Goal: Task Accomplishment & Management: Manage account settings

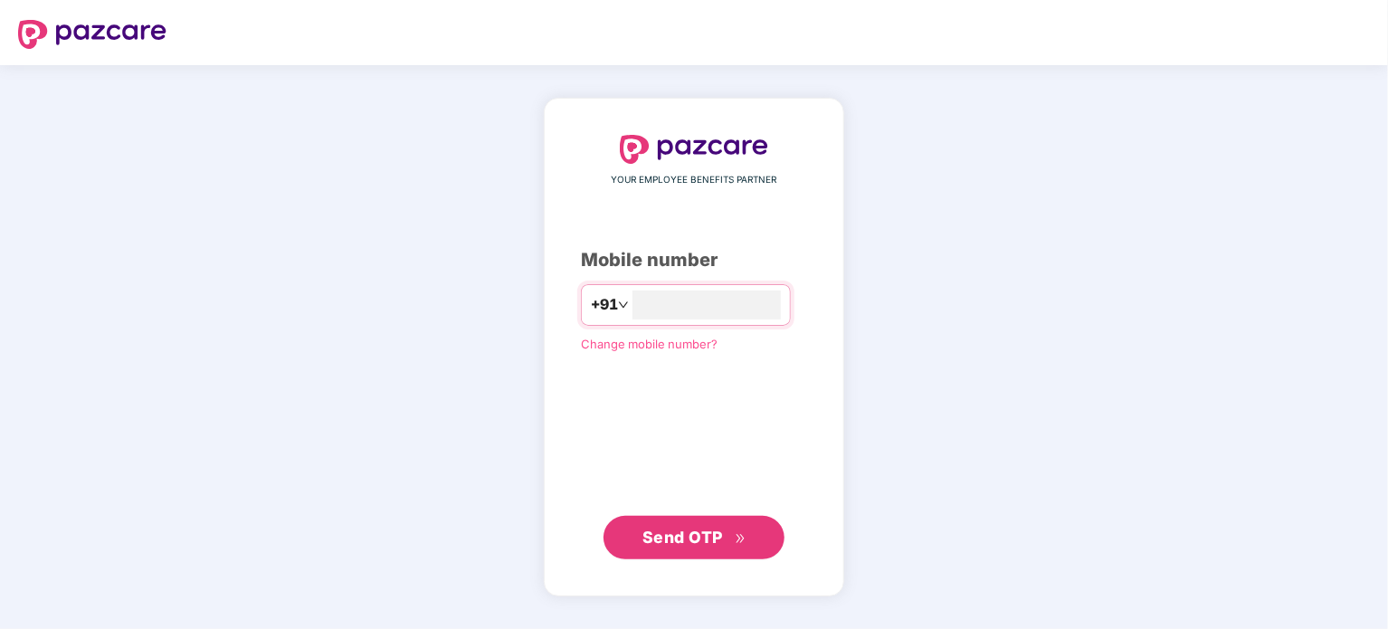
type input "**********"
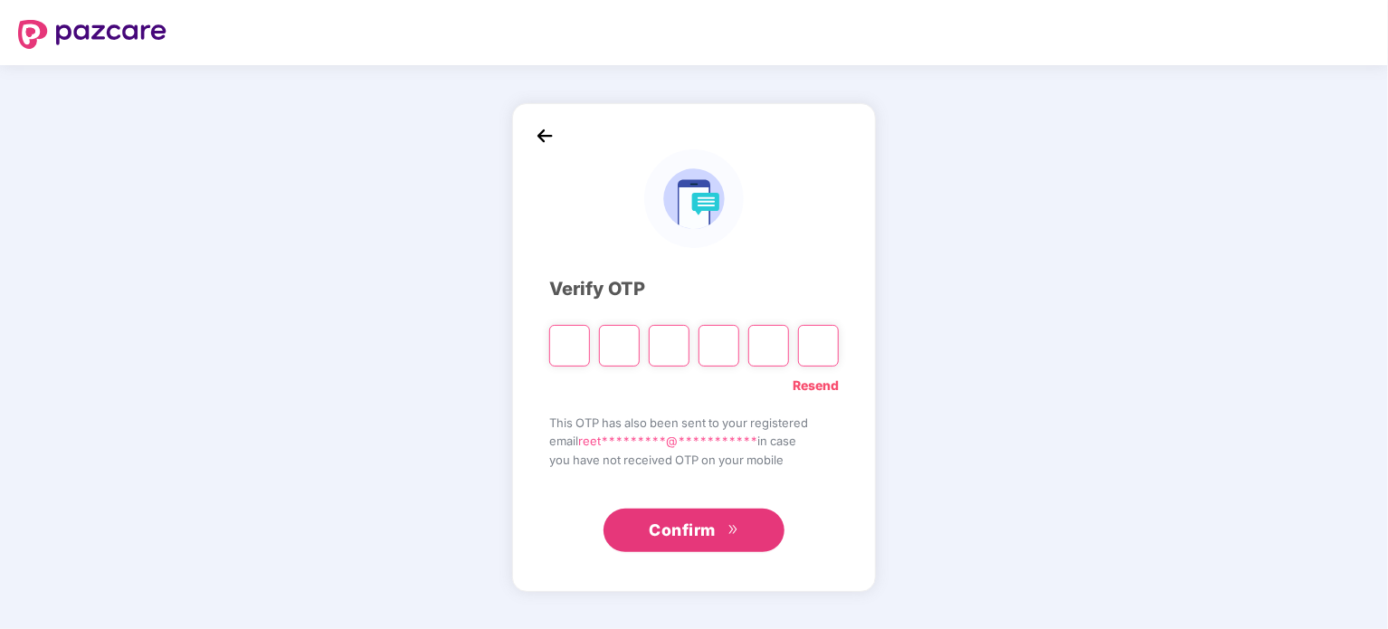
type input "*"
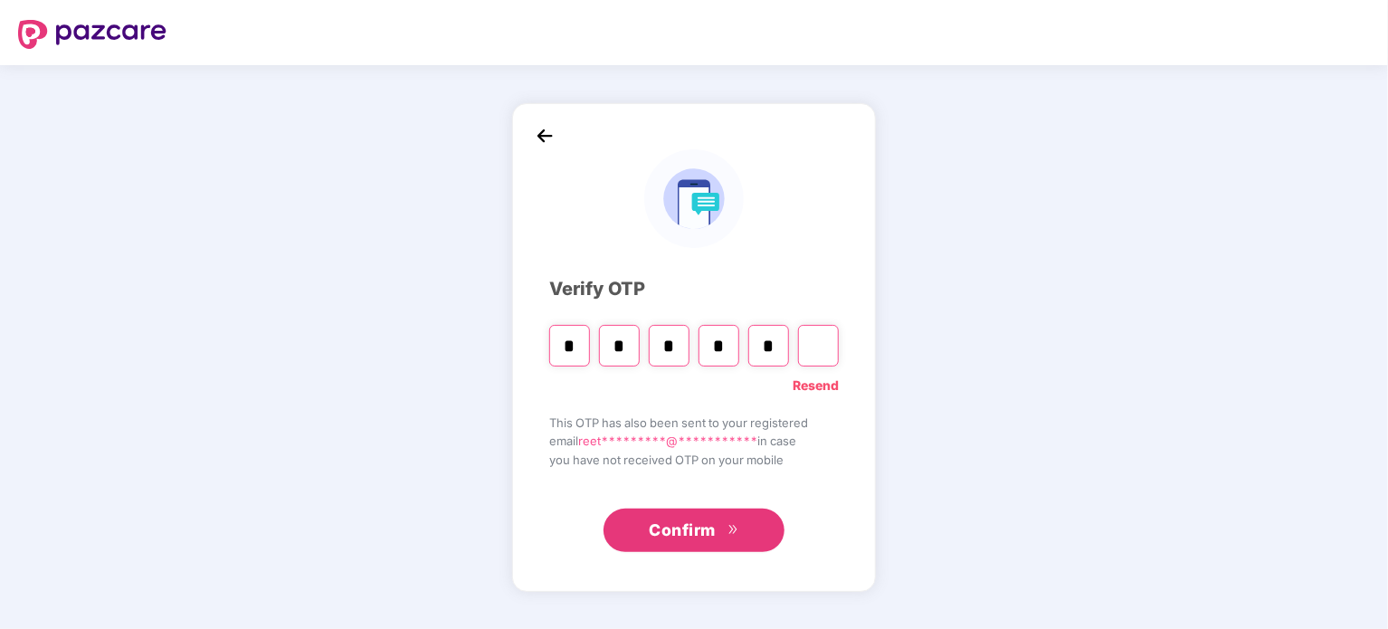
type input "*"
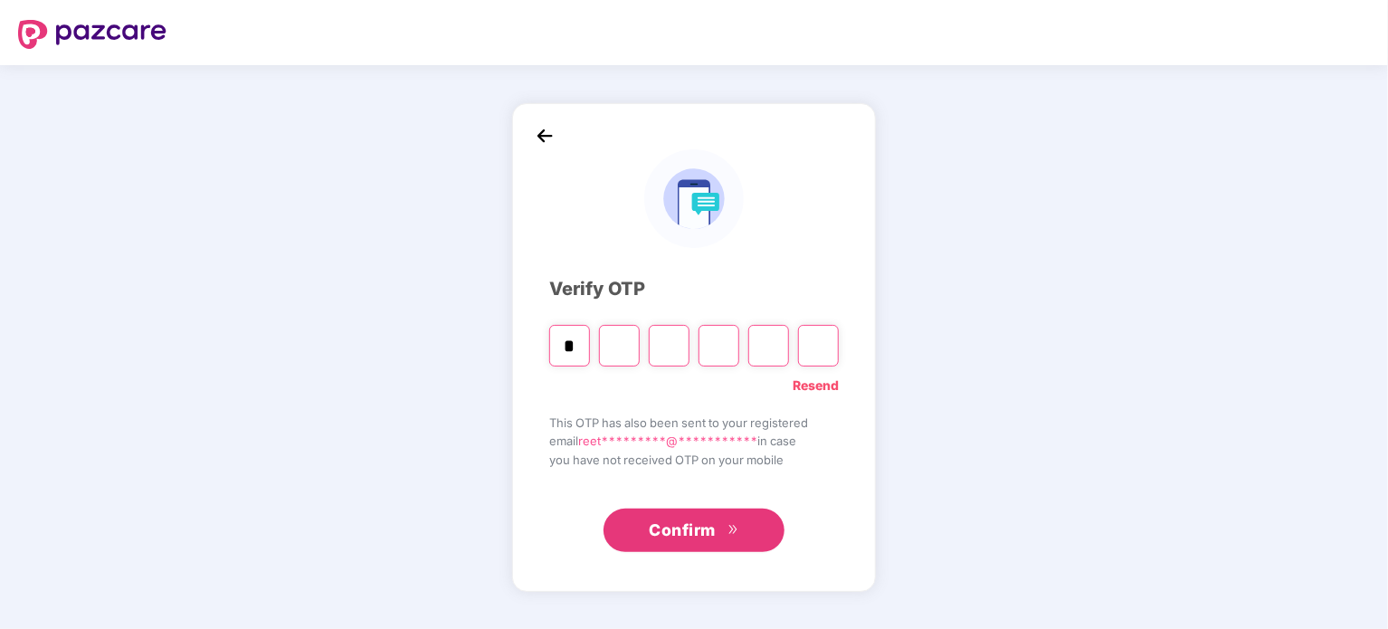
type input "*"
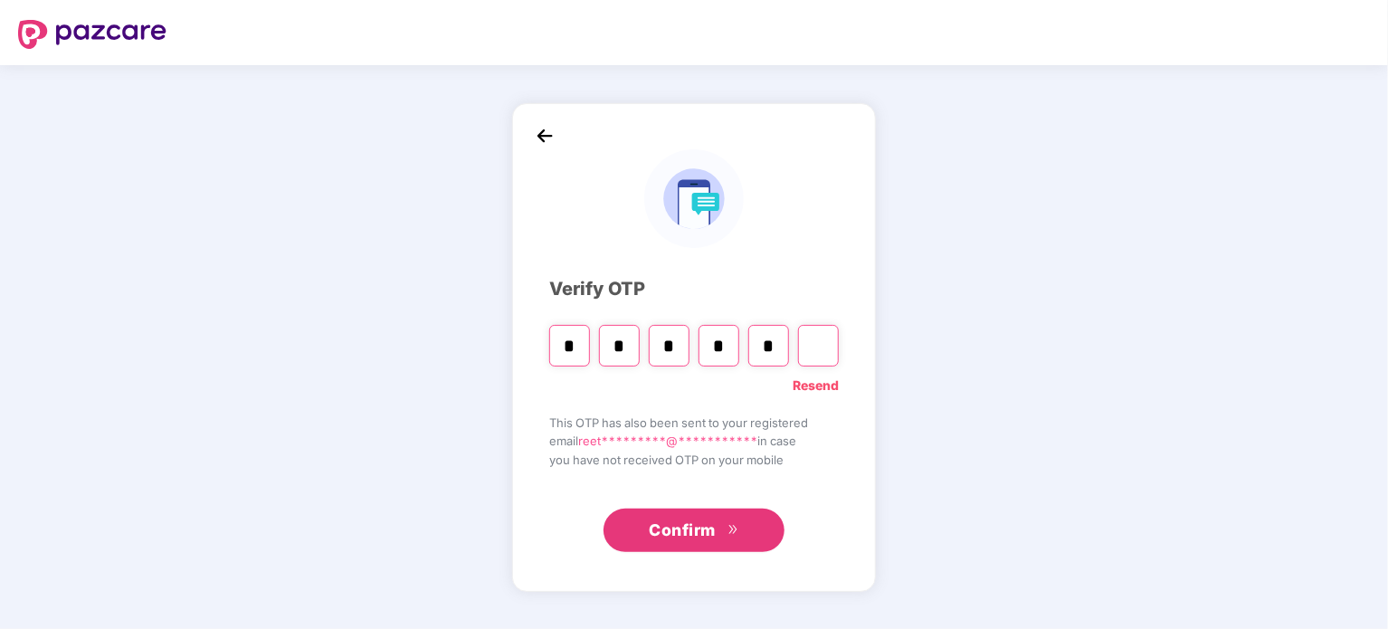
type input "*"
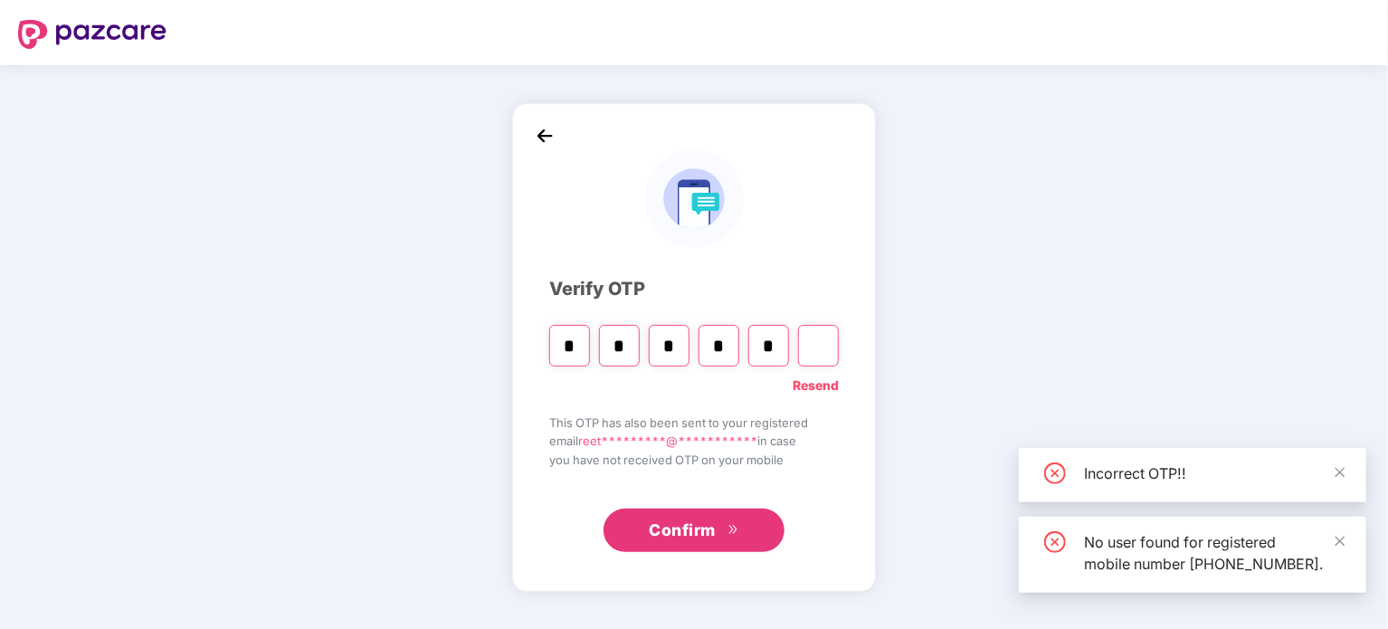
type input "*"
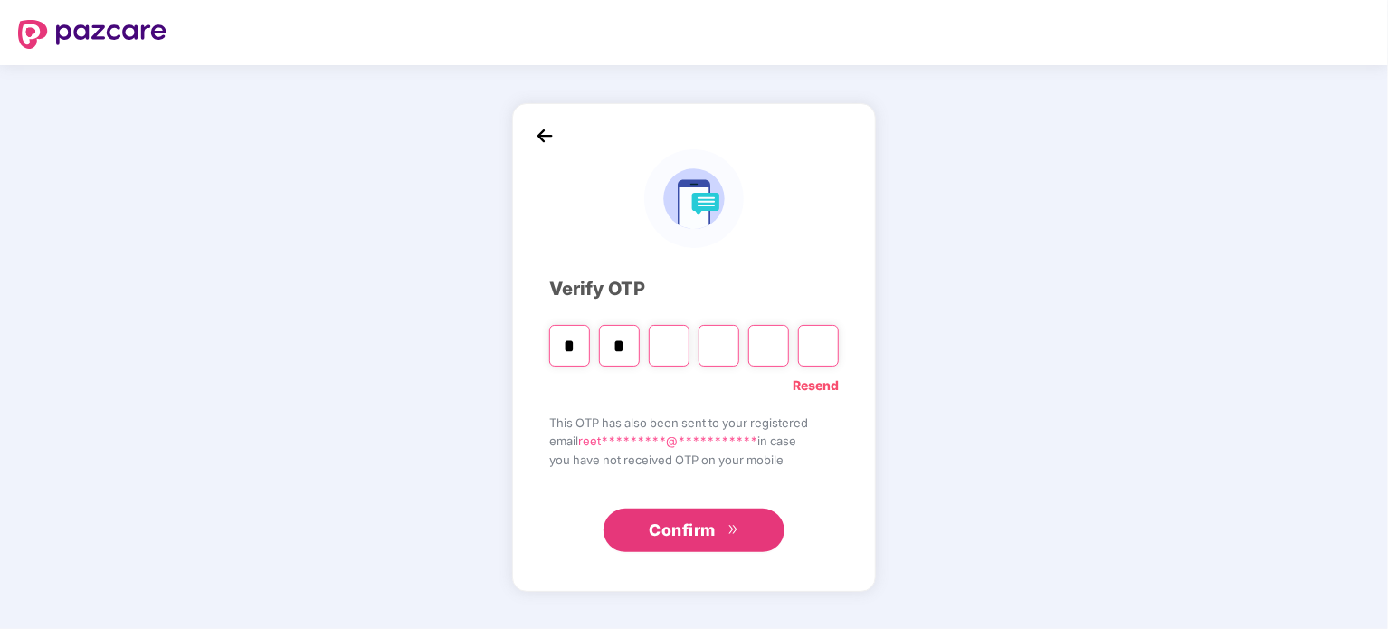
type input "*"
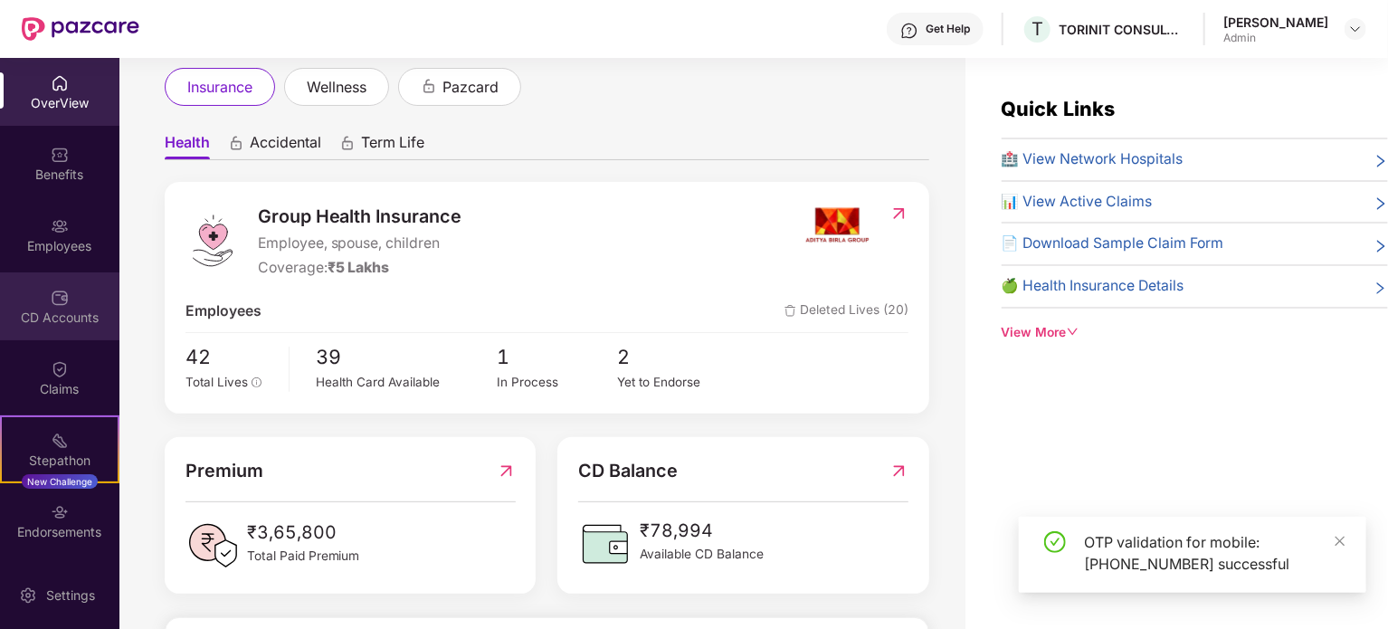
scroll to position [69, 0]
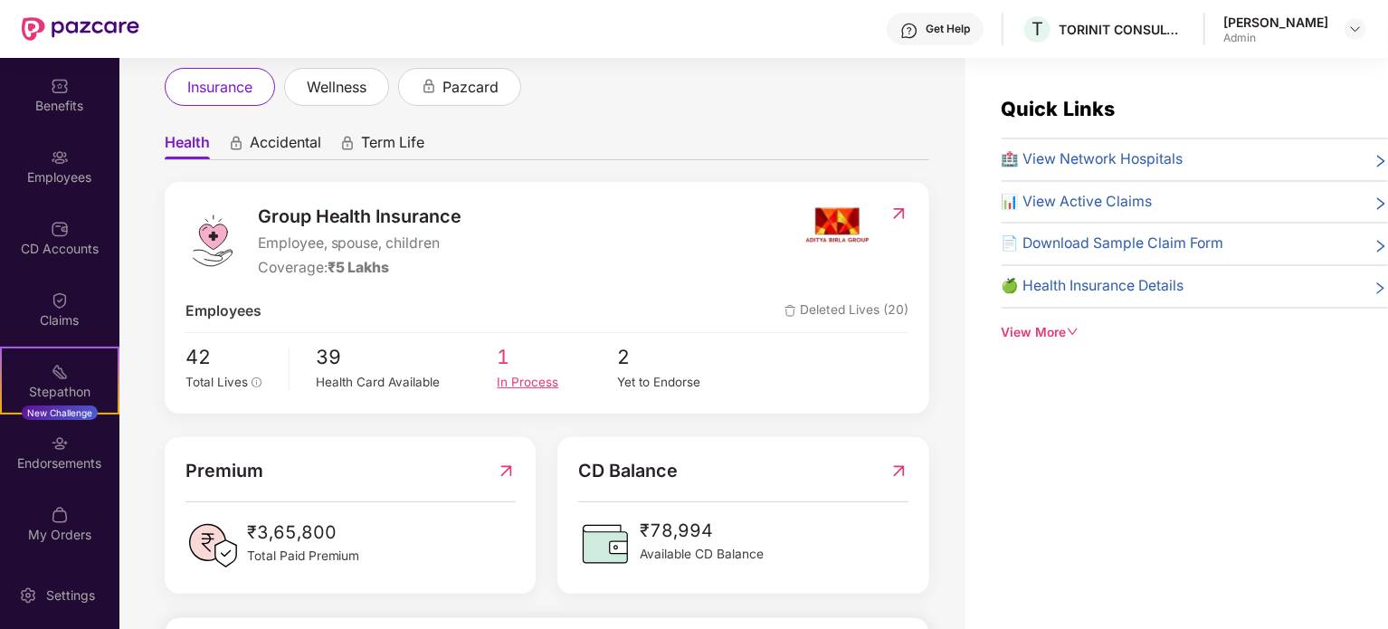
click at [522, 383] on div "In Process" at bounding box center [557, 382] width 120 height 19
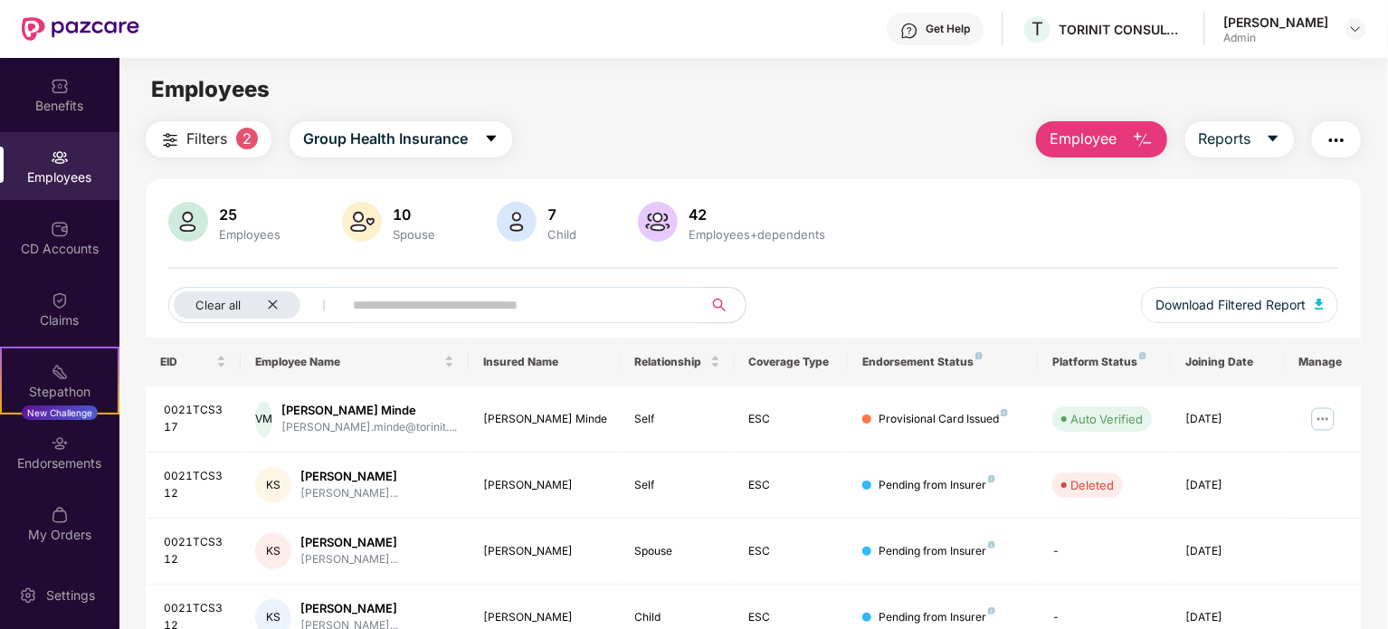
click at [1068, 140] on span "Employee" at bounding box center [1084, 139] width 68 height 23
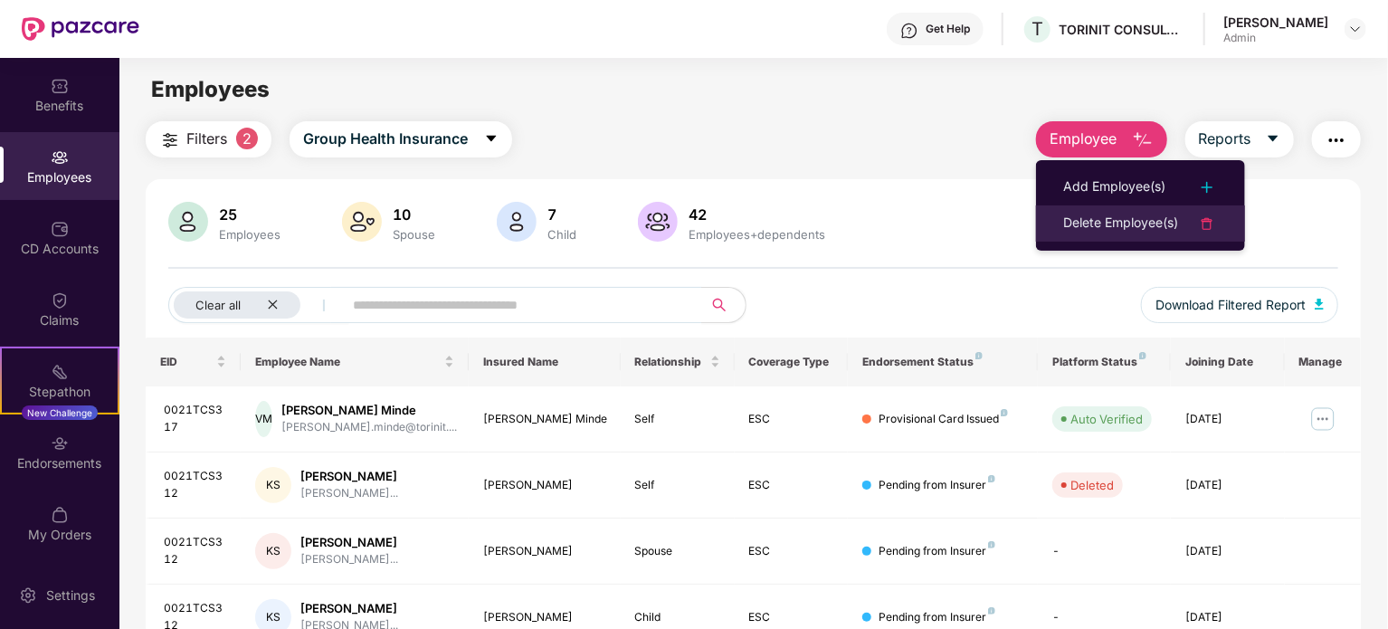
click at [1084, 222] on div "Delete Employee(s)" at bounding box center [1120, 224] width 115 height 22
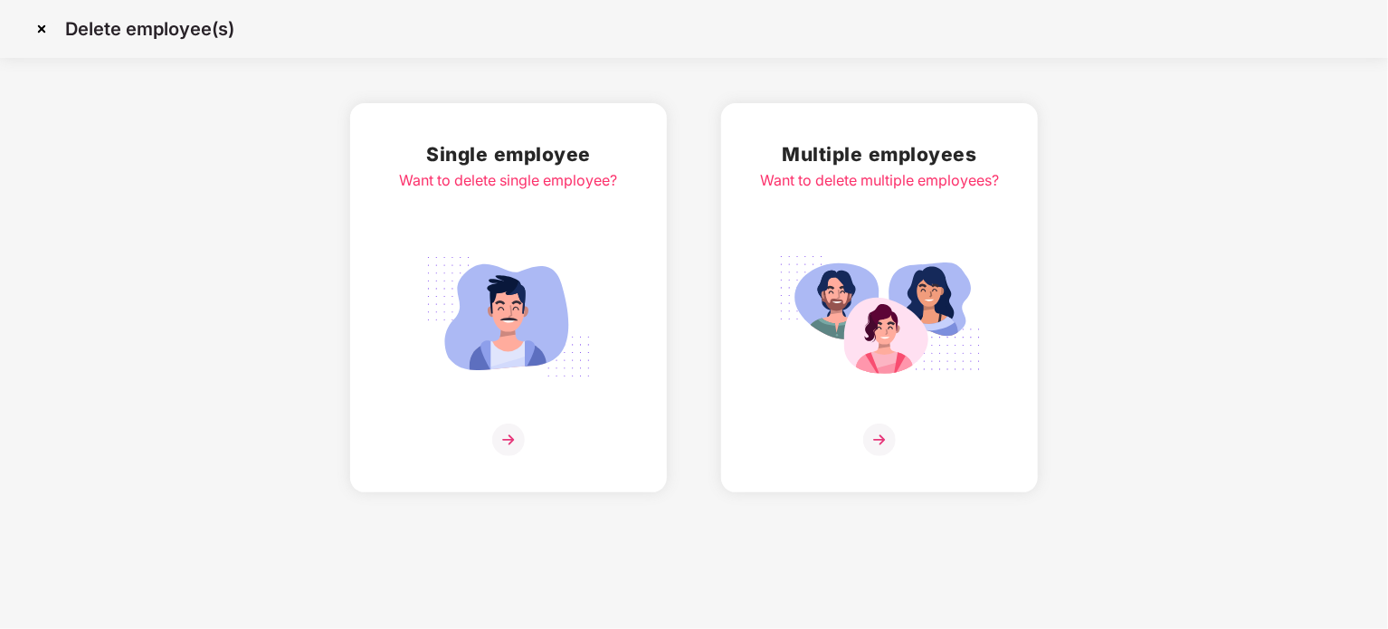
click at [479, 195] on div "Single employee Want to delete single employee?" at bounding box center [509, 297] width 218 height 317
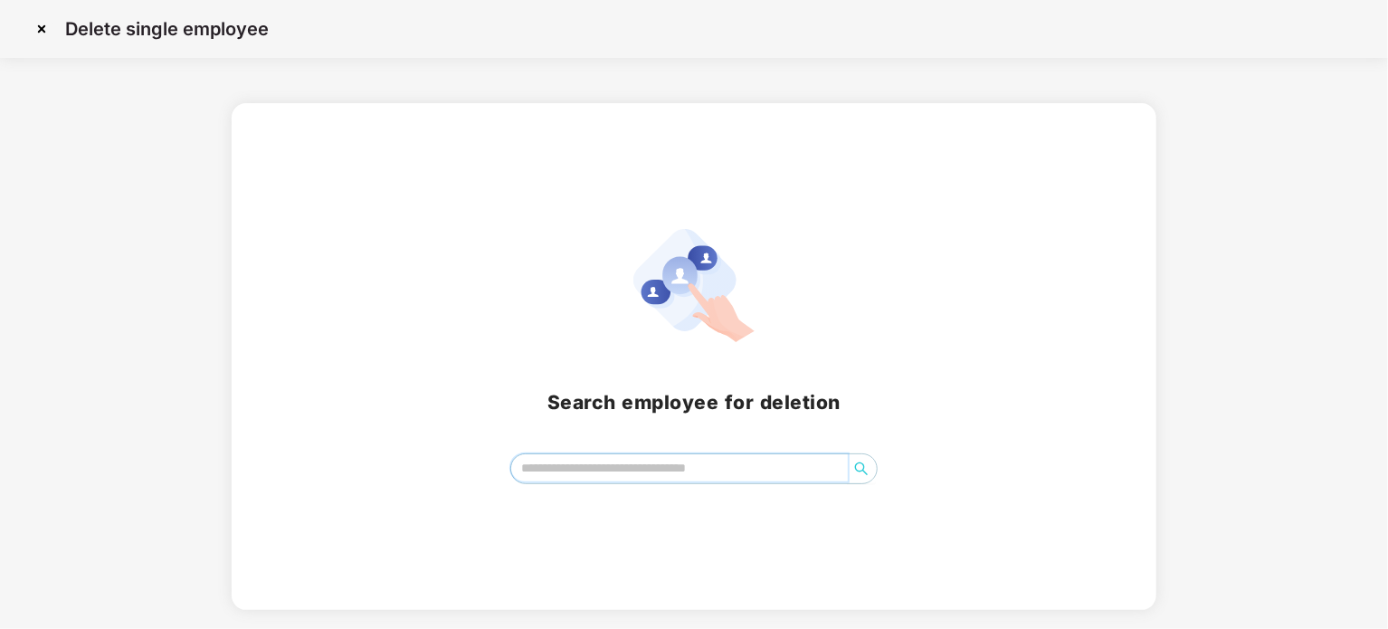
click at [611, 467] on input "search" at bounding box center [679, 467] width 337 height 27
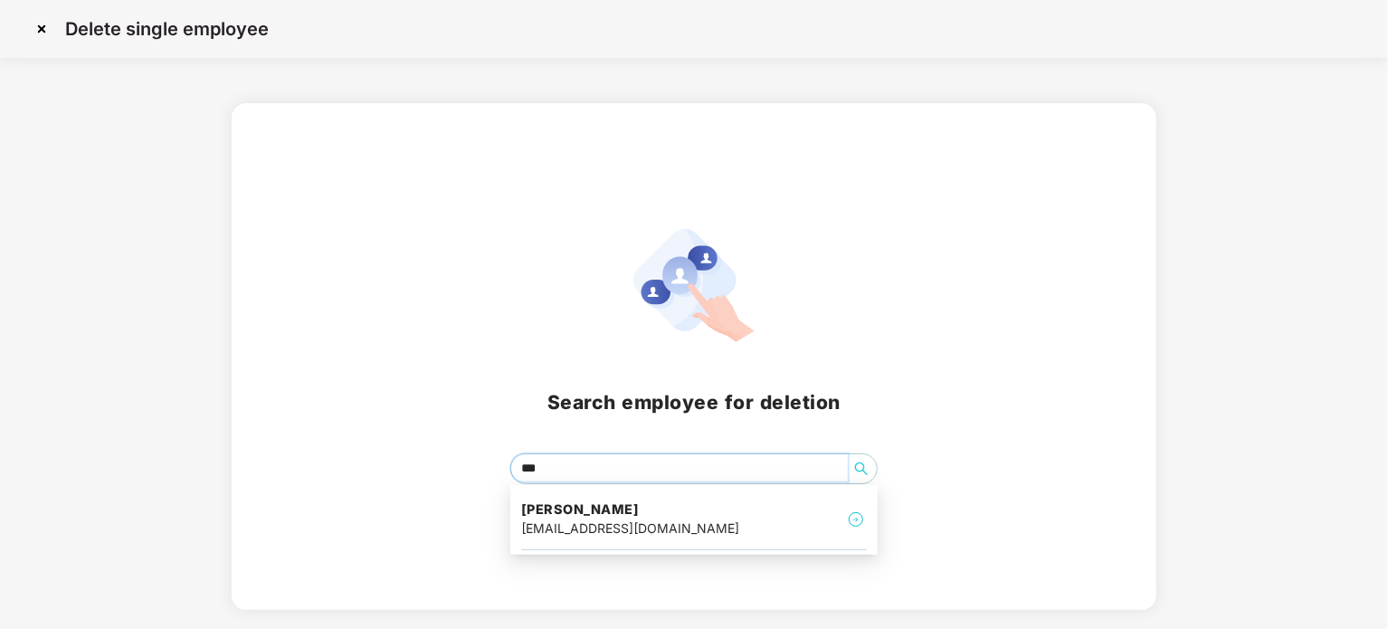
type input "****"
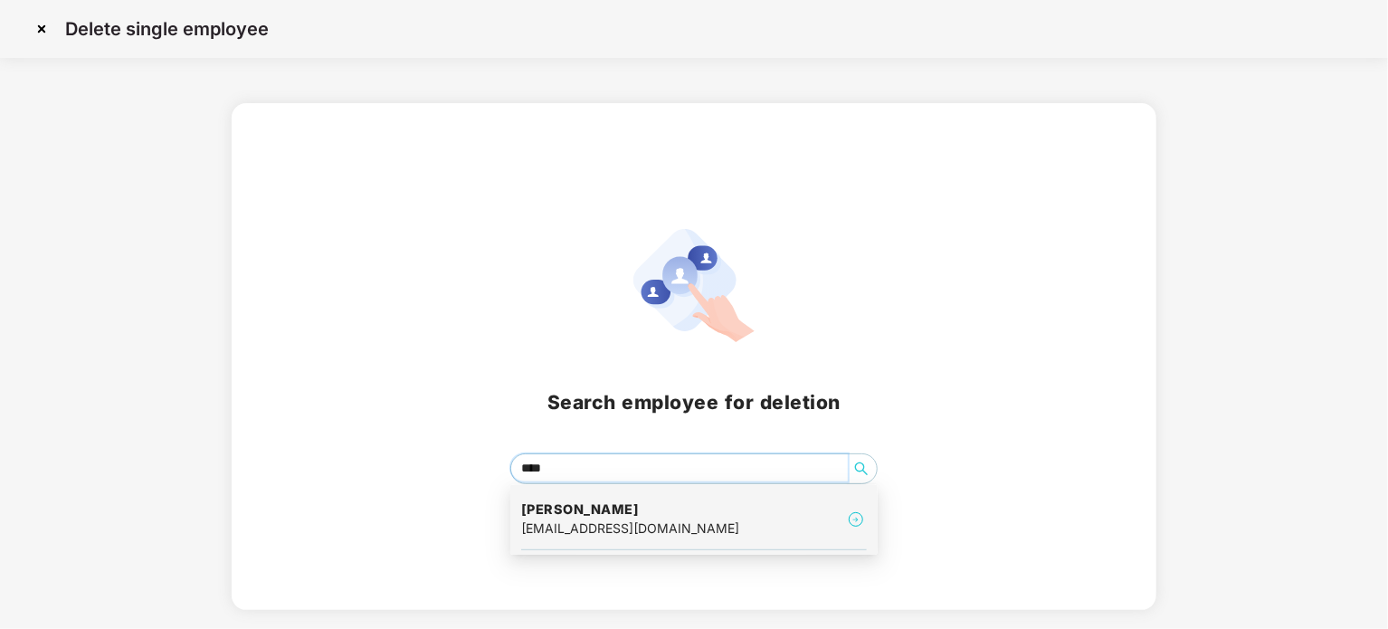
click at [611, 526] on div "[EMAIL_ADDRESS][DOMAIN_NAME]" at bounding box center [630, 529] width 218 height 20
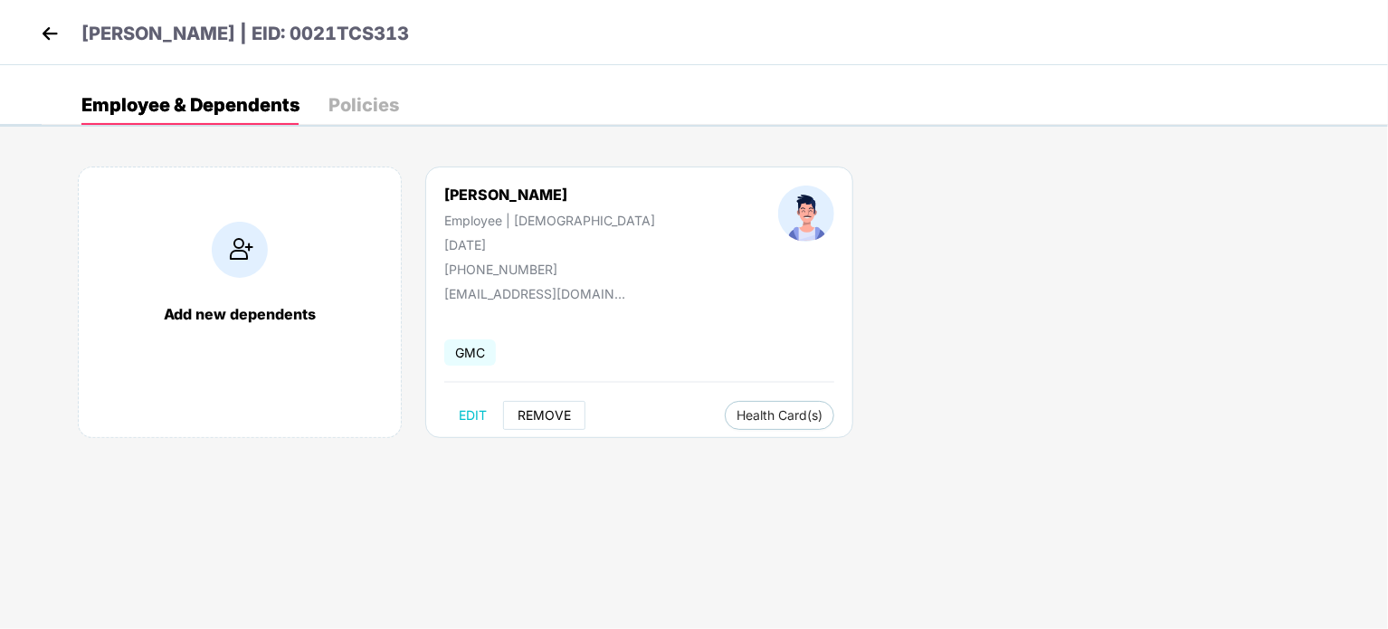
click at [532, 409] on span "REMOVE" at bounding box center [544, 415] width 53 height 14
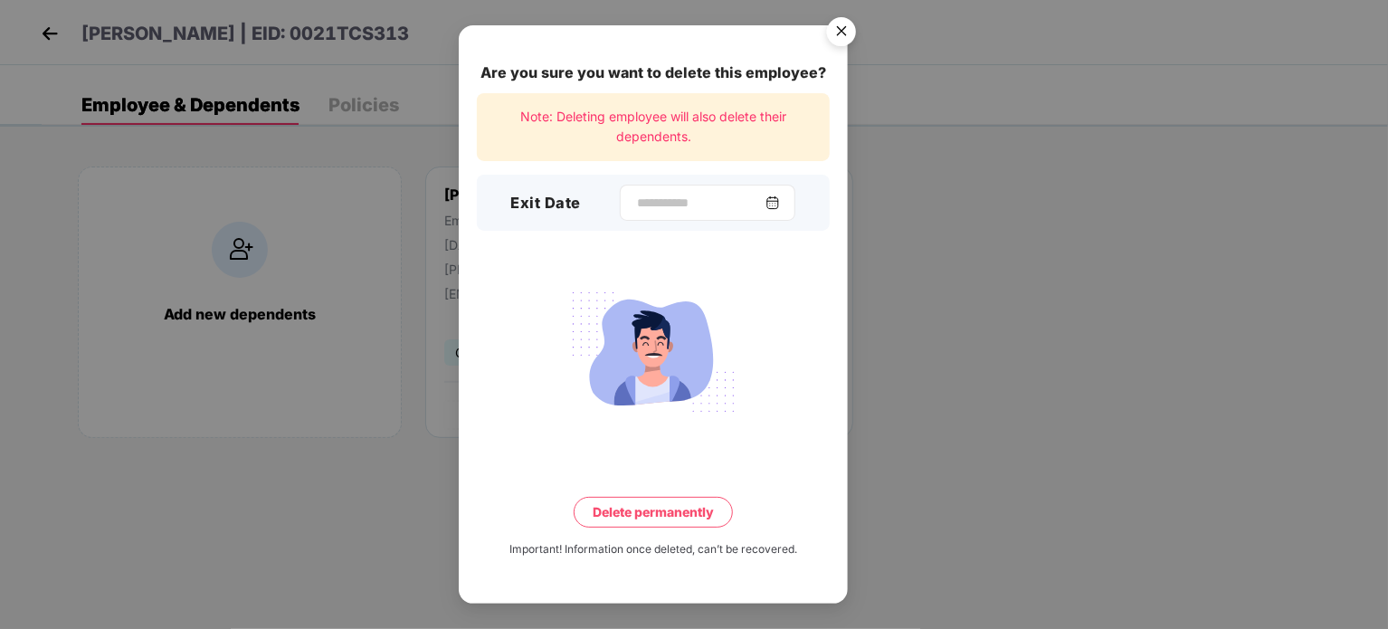
click at [780, 206] on img at bounding box center [773, 202] width 14 height 14
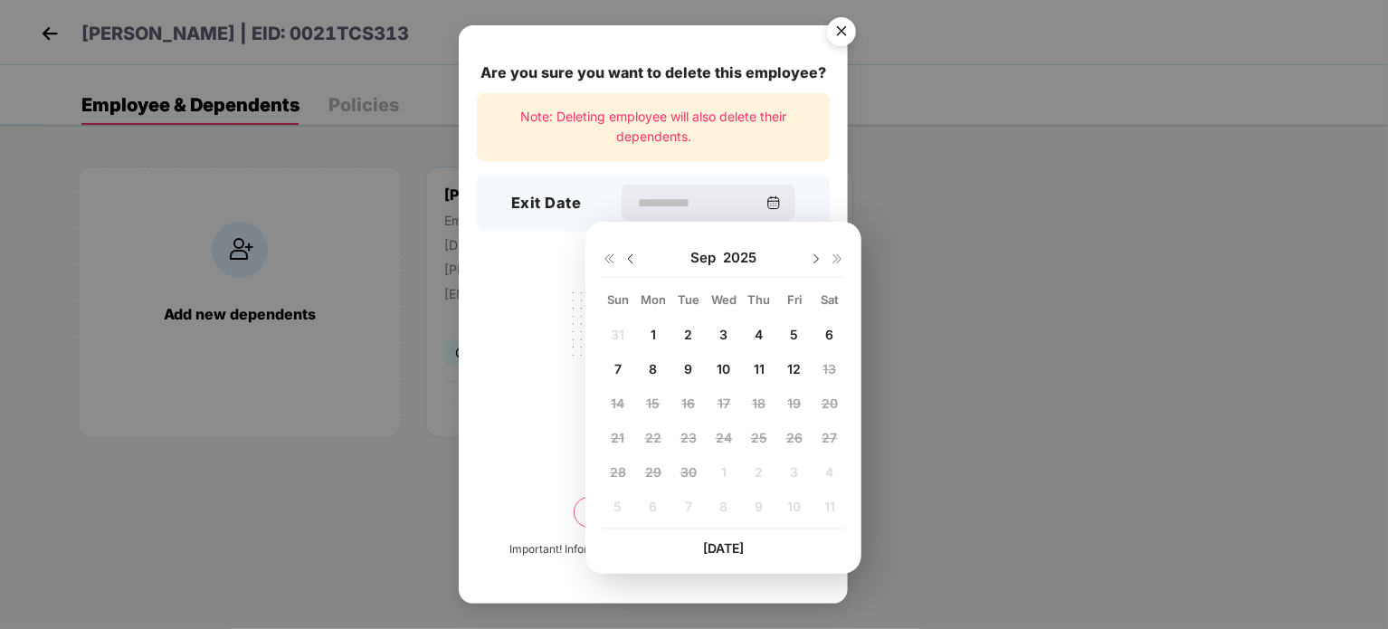
click at [789, 366] on span "12" at bounding box center [794, 368] width 14 height 15
type input "**********"
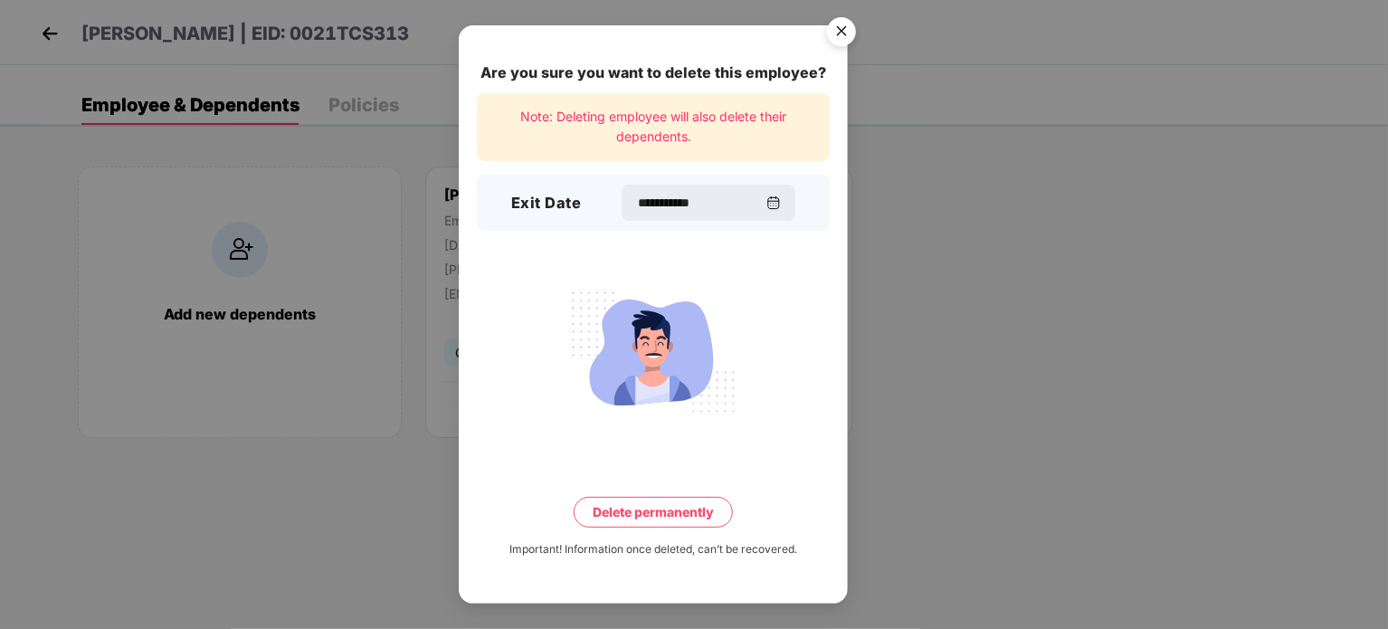
click at [671, 511] on button "Delete permanently" at bounding box center [653, 512] width 159 height 31
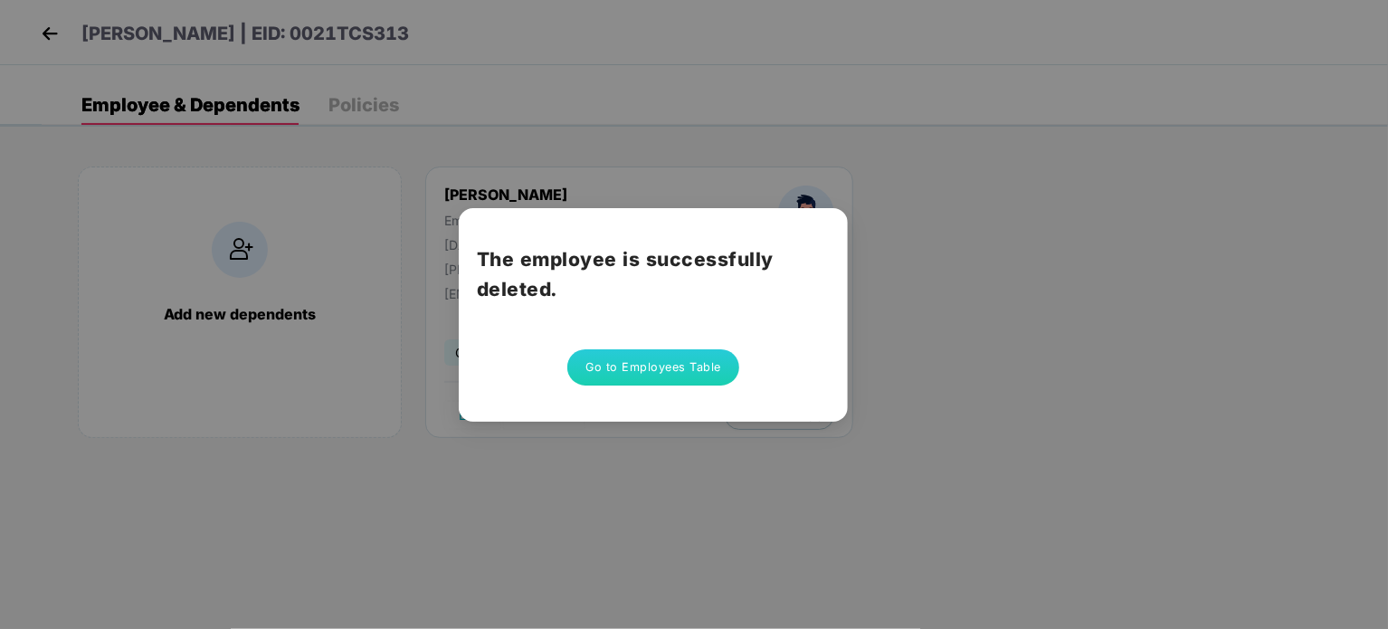
click at [656, 373] on button "Go to Employees Table" at bounding box center [653, 367] width 172 height 36
